Goal: Information Seeking & Learning: Check status

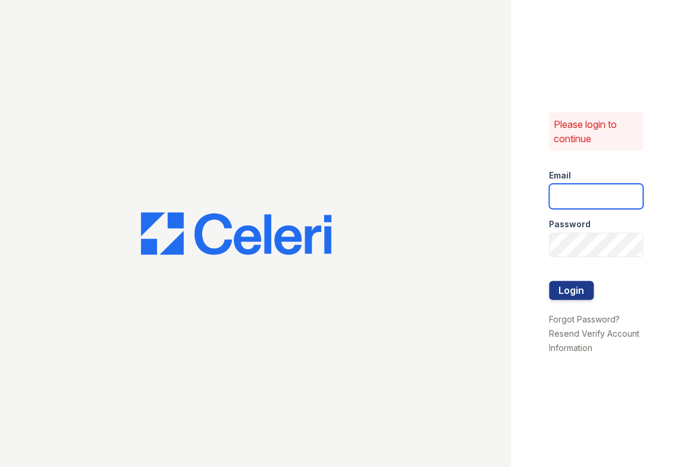
click at [574, 188] on input "email" at bounding box center [596, 196] width 94 height 25
type input "[PERSON_NAME][EMAIL_ADDRESS][DOMAIN_NAME]"
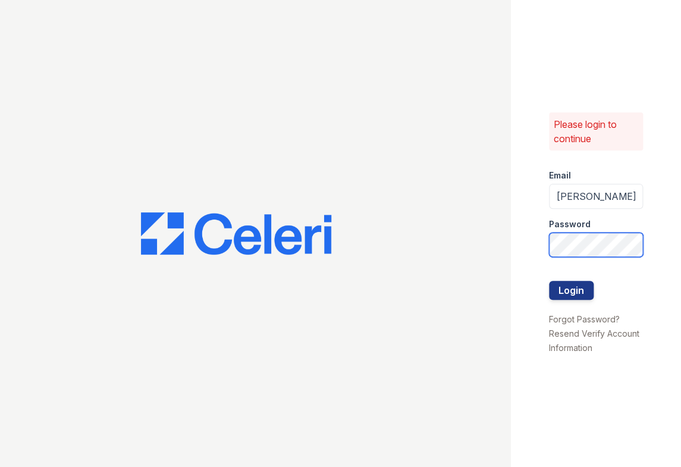
click at [549, 281] on button "Login" at bounding box center [571, 290] width 45 height 19
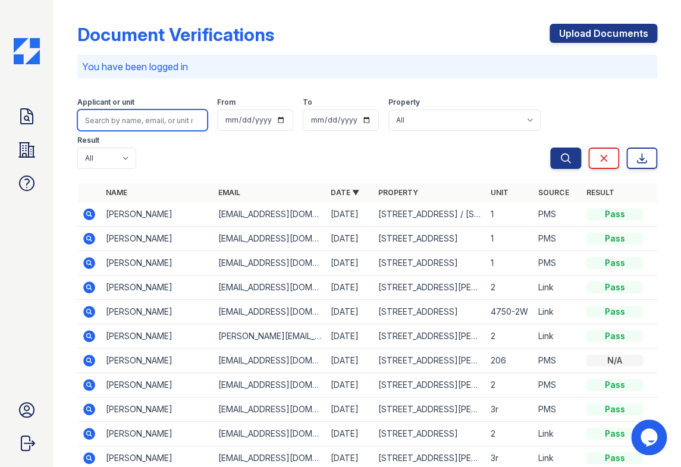
click at [121, 113] on input "search" at bounding box center [142, 119] width 131 height 21
type input "owen chamberlin"
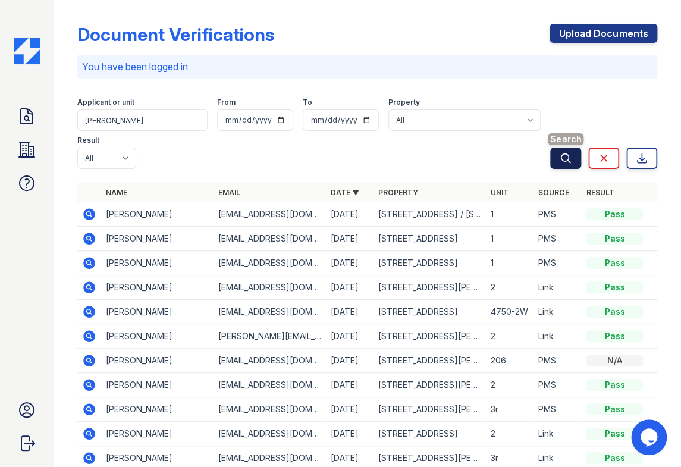
click at [550, 155] on button "Search" at bounding box center [565, 157] width 31 height 21
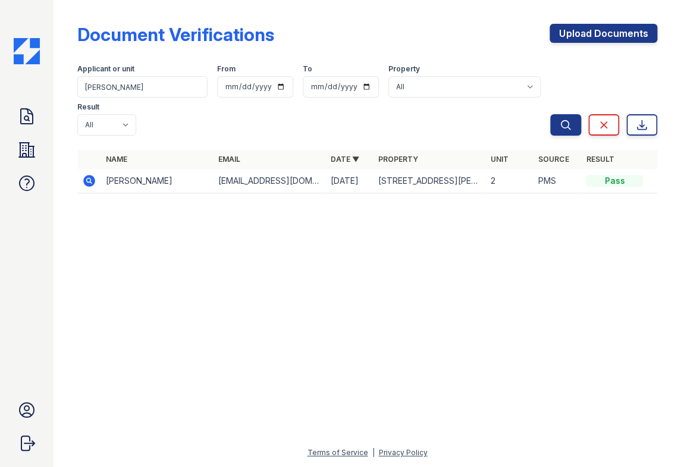
click at [86, 180] on icon at bounding box center [89, 181] width 14 height 14
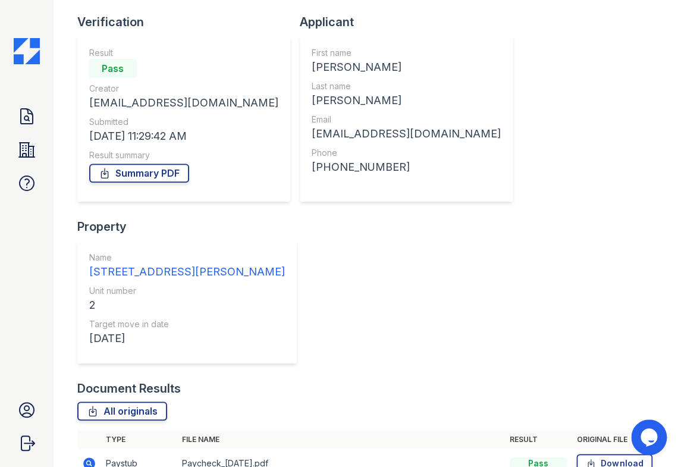
scroll to position [92, 0]
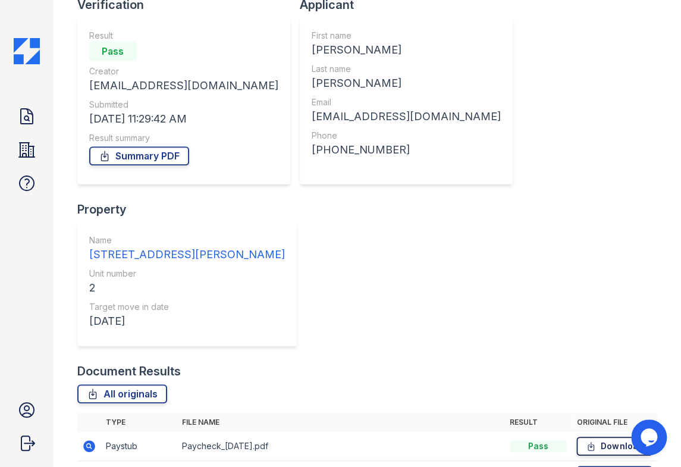
click at [586, 440] on icon at bounding box center [591, 446] width 10 height 12
click at [586, 466] on icon at bounding box center [591, 475] width 10 height 12
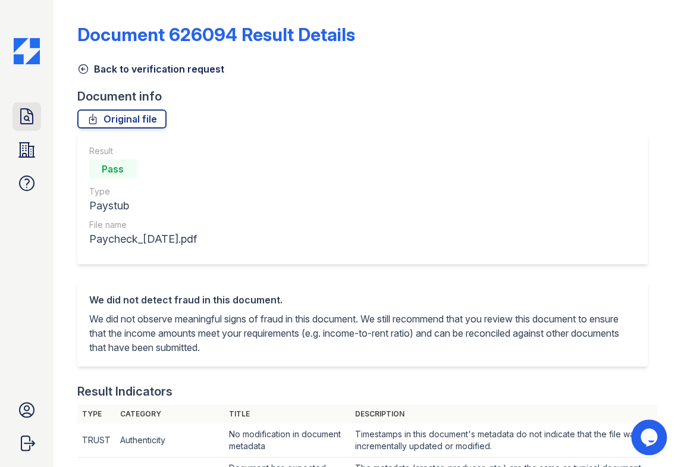
click at [19, 112] on icon at bounding box center [26, 116] width 19 height 19
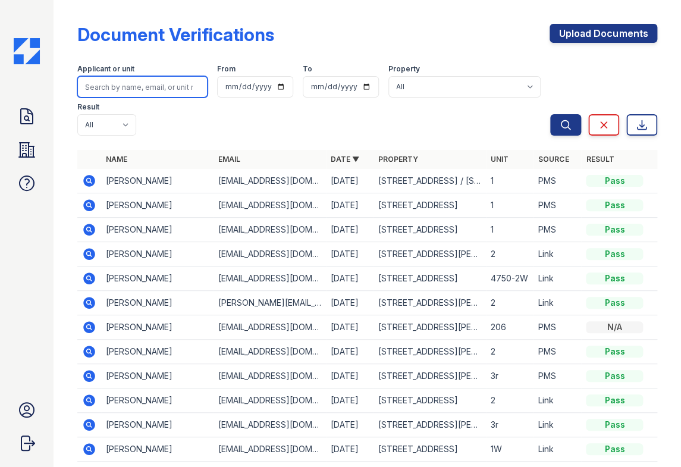
click at [172, 84] on input "search" at bounding box center [142, 86] width 131 height 21
type input "duncan chamberlin"
click at [550, 114] on button "Search" at bounding box center [565, 124] width 31 height 21
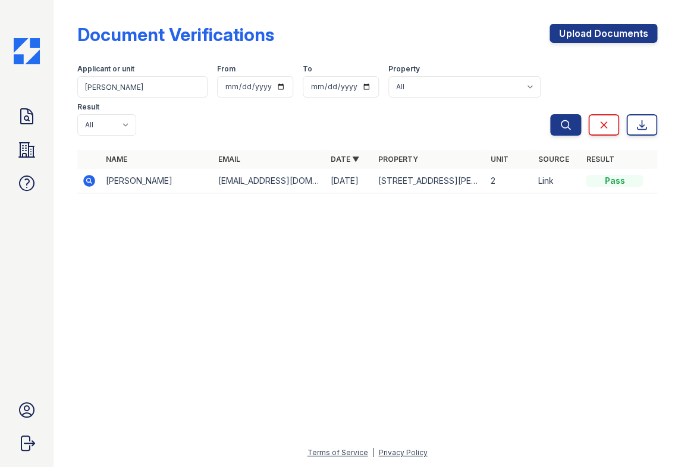
click at [84, 178] on icon at bounding box center [89, 181] width 12 height 12
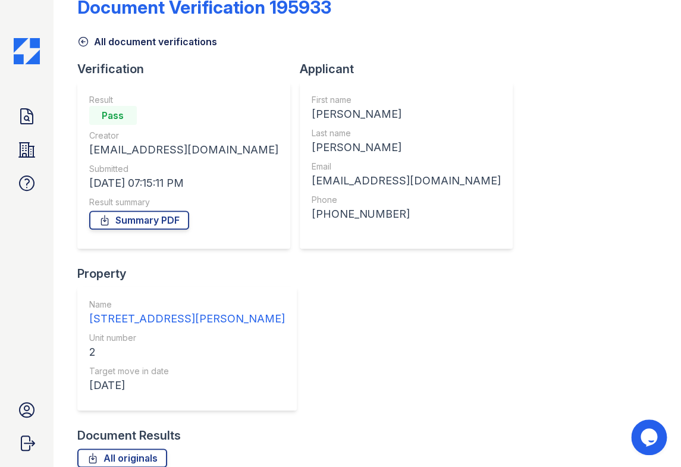
scroll to position [92, 0]
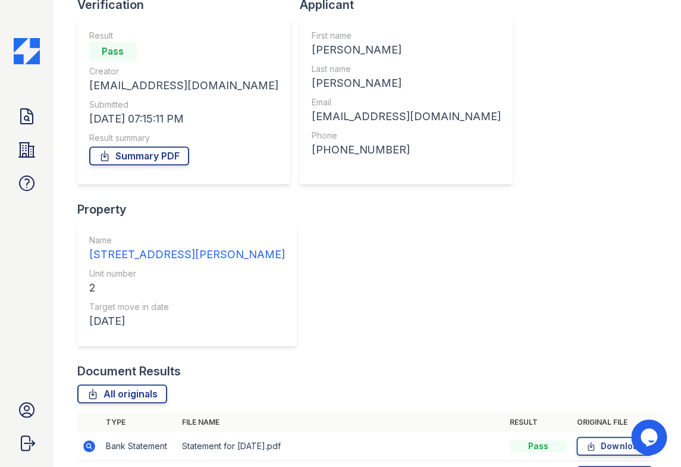
click at [588, 442] on icon at bounding box center [591, 446] width 6 height 8
click at [586, 466] on icon at bounding box center [591, 475] width 10 height 12
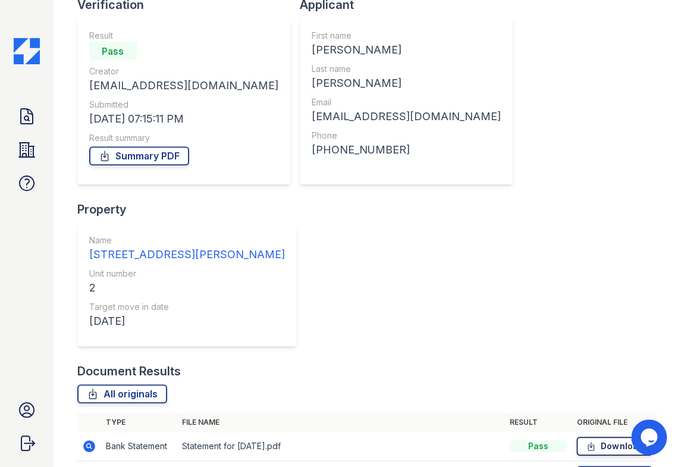
click at [588, 442] on icon at bounding box center [591, 446] width 6 height 8
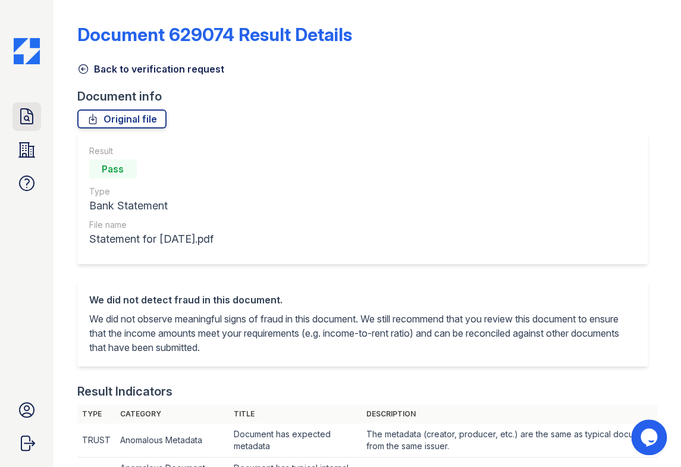
click at [20, 119] on icon at bounding box center [26, 116] width 19 height 19
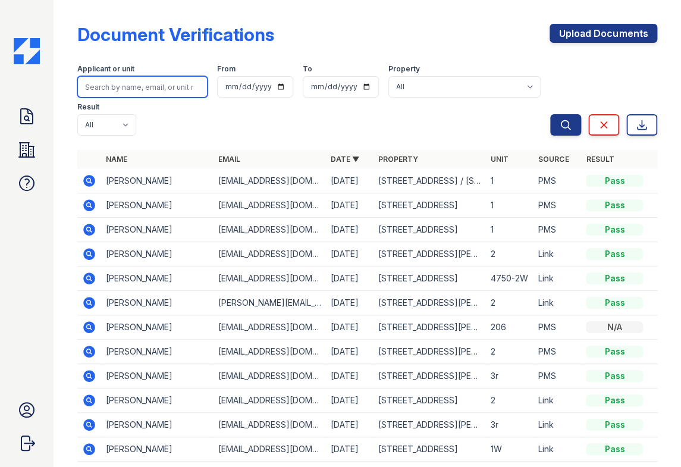
click at [164, 88] on input "search" at bounding box center [142, 86] width 131 height 21
paste input "[PERSON_NAME]"
type input "[PERSON_NAME]"
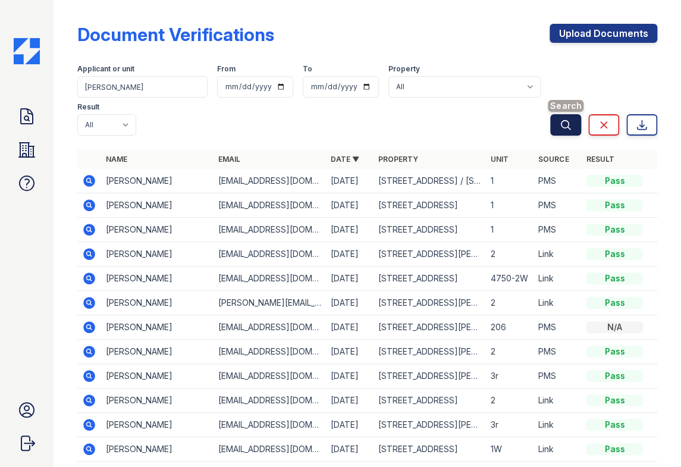
click at [559, 121] on icon "submit" at bounding box center [565, 125] width 12 height 12
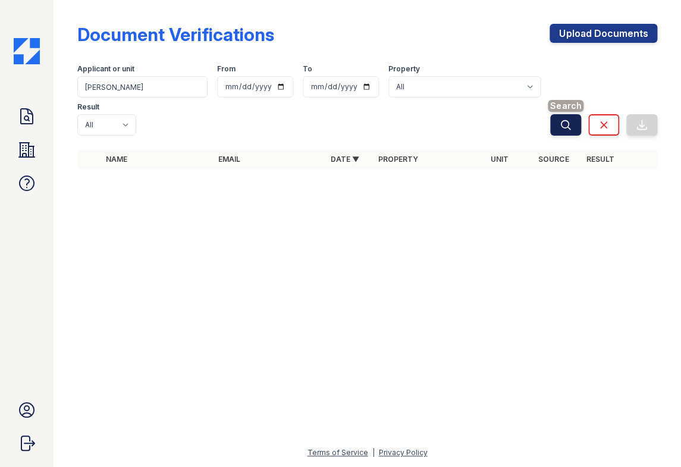
click at [561, 125] on icon "submit" at bounding box center [565, 125] width 12 height 12
click at [139, 82] on input "[PERSON_NAME]" at bounding box center [142, 86] width 131 height 21
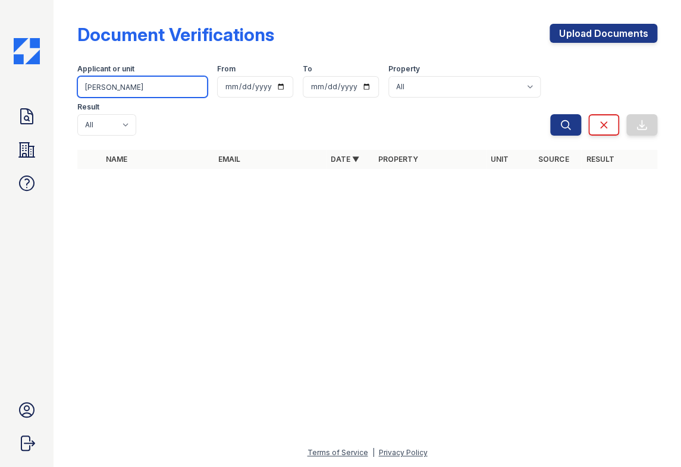
paste input "[EMAIL_ADDRESS][DOMAIN_NAME]"
type input "[EMAIL_ADDRESS][DOMAIN_NAME]"
click at [565, 124] on icon "submit" at bounding box center [565, 125] width 12 height 12
click at [563, 127] on icon "submit" at bounding box center [565, 124] width 9 height 9
